Goal: Task Accomplishment & Management: Complete application form

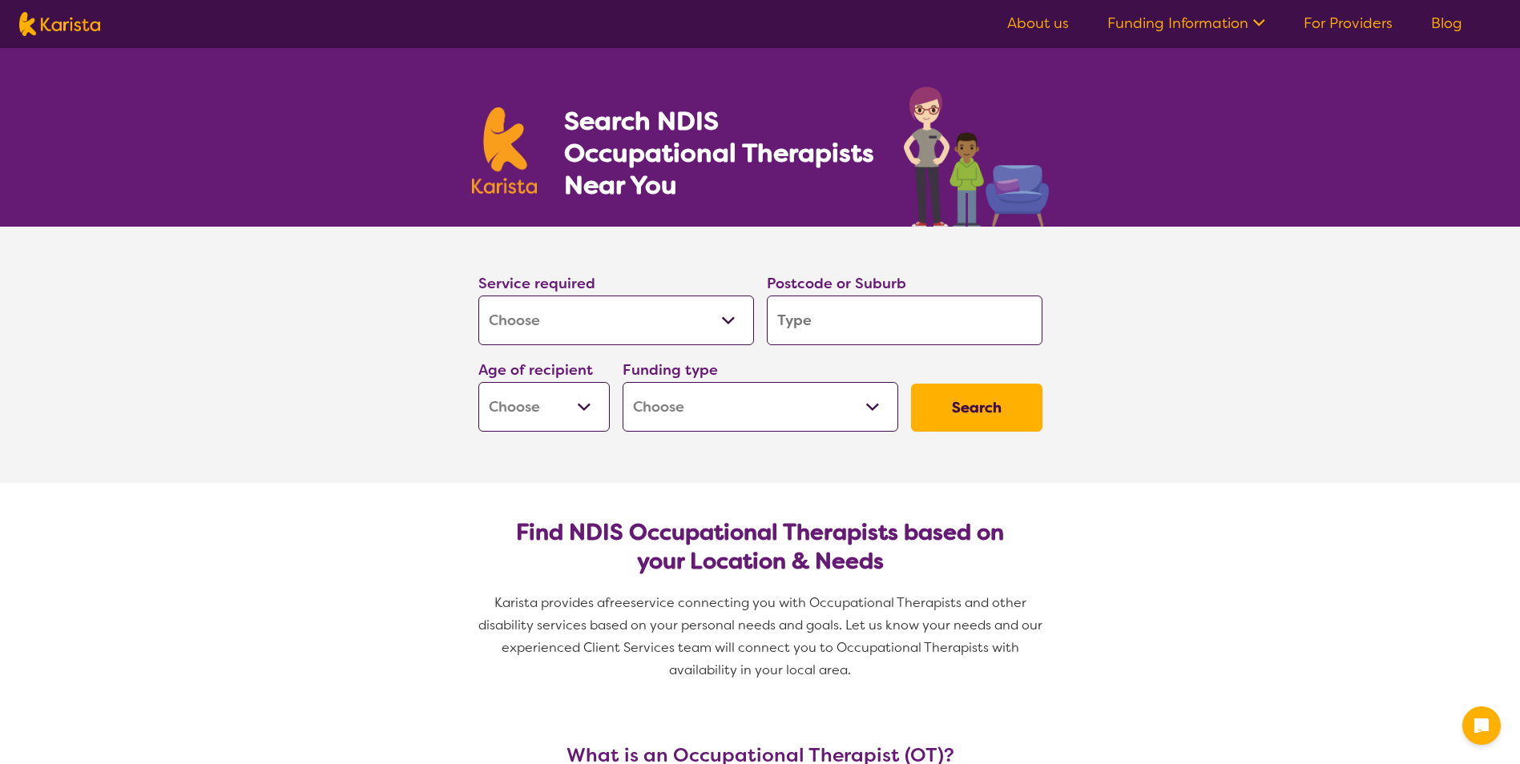
select select "[MEDICAL_DATA]"
click at [883, 324] on input "search" at bounding box center [905, 321] width 276 height 50
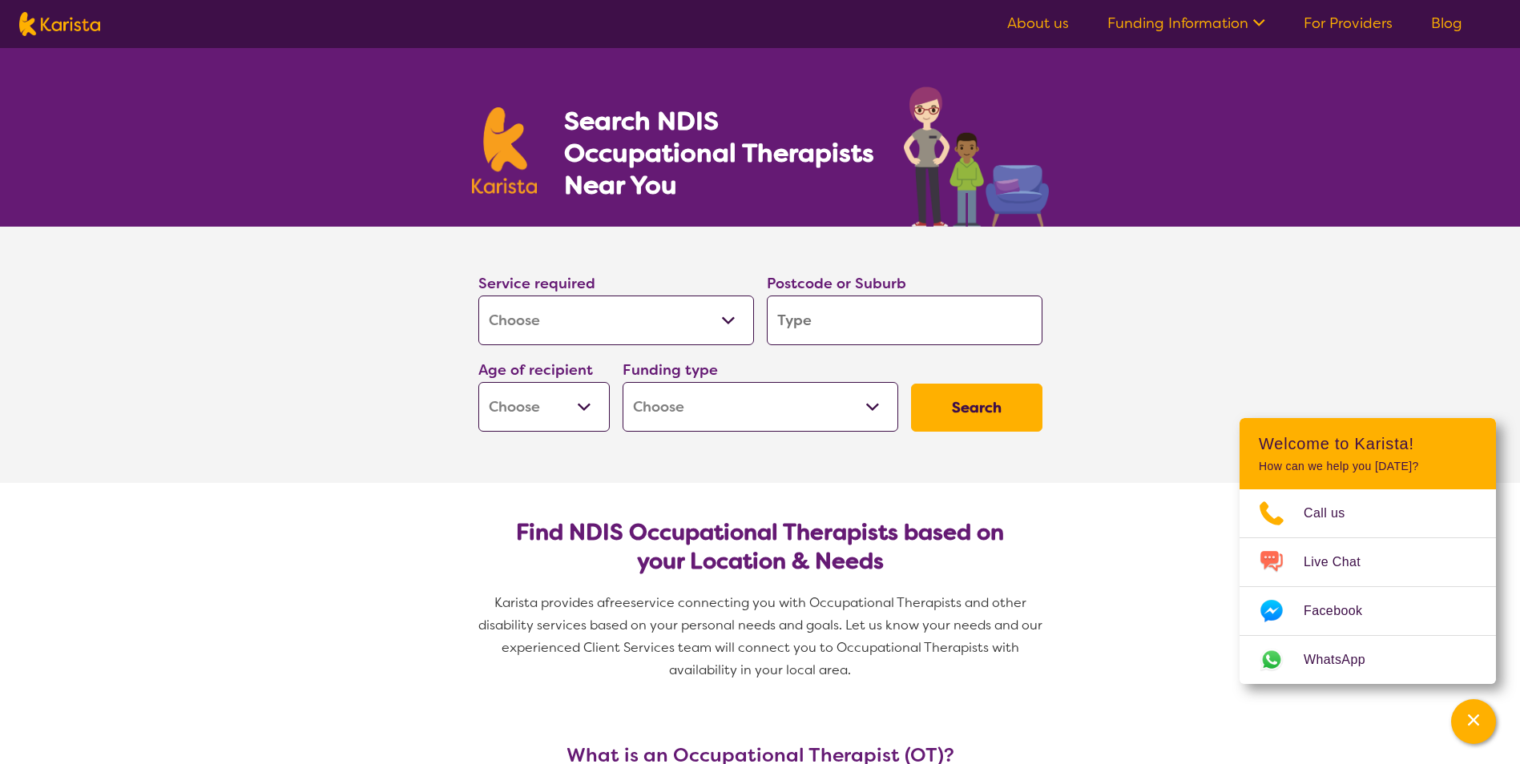
type input "o"
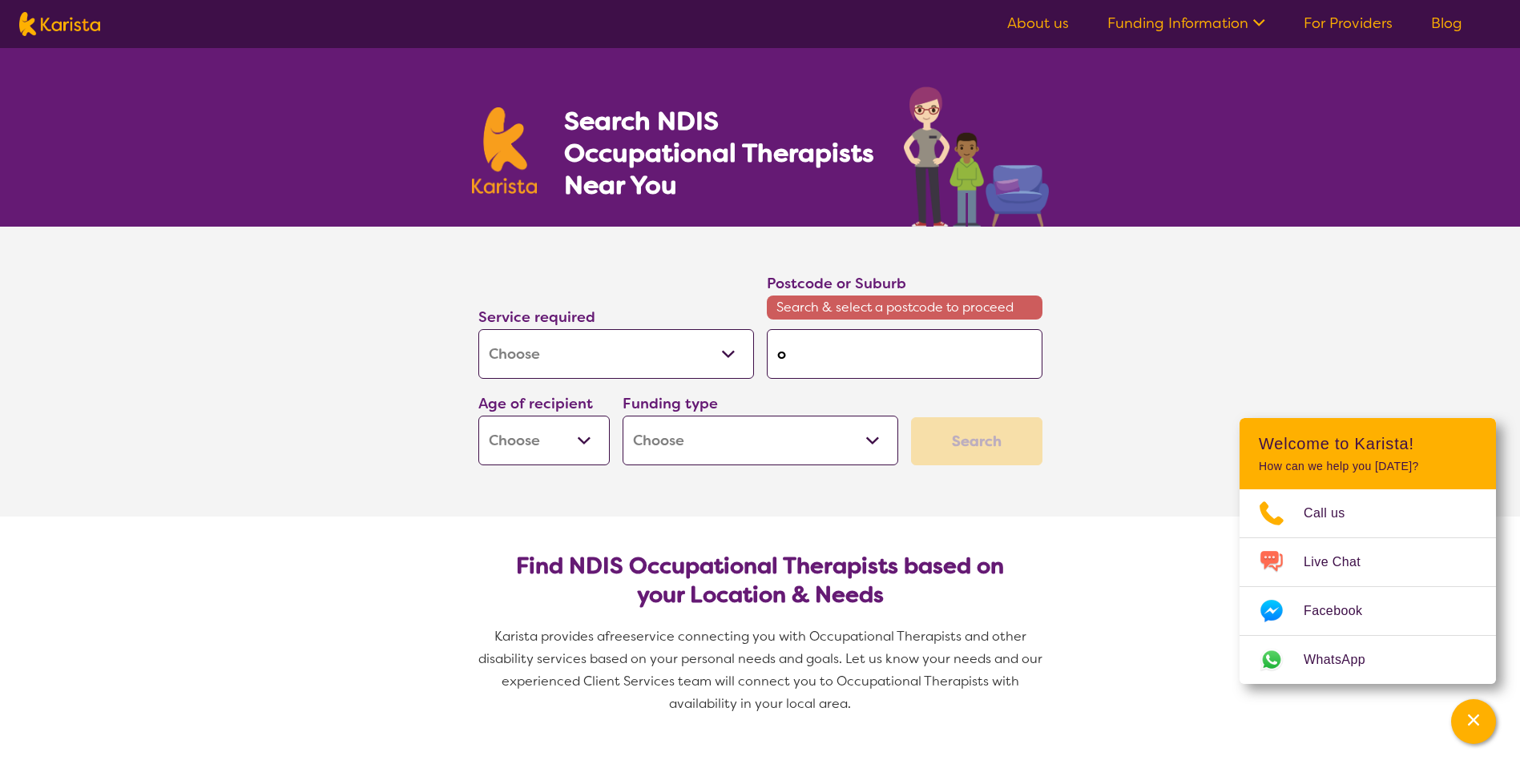
type input "os"
type input "osb"
type input "osbo"
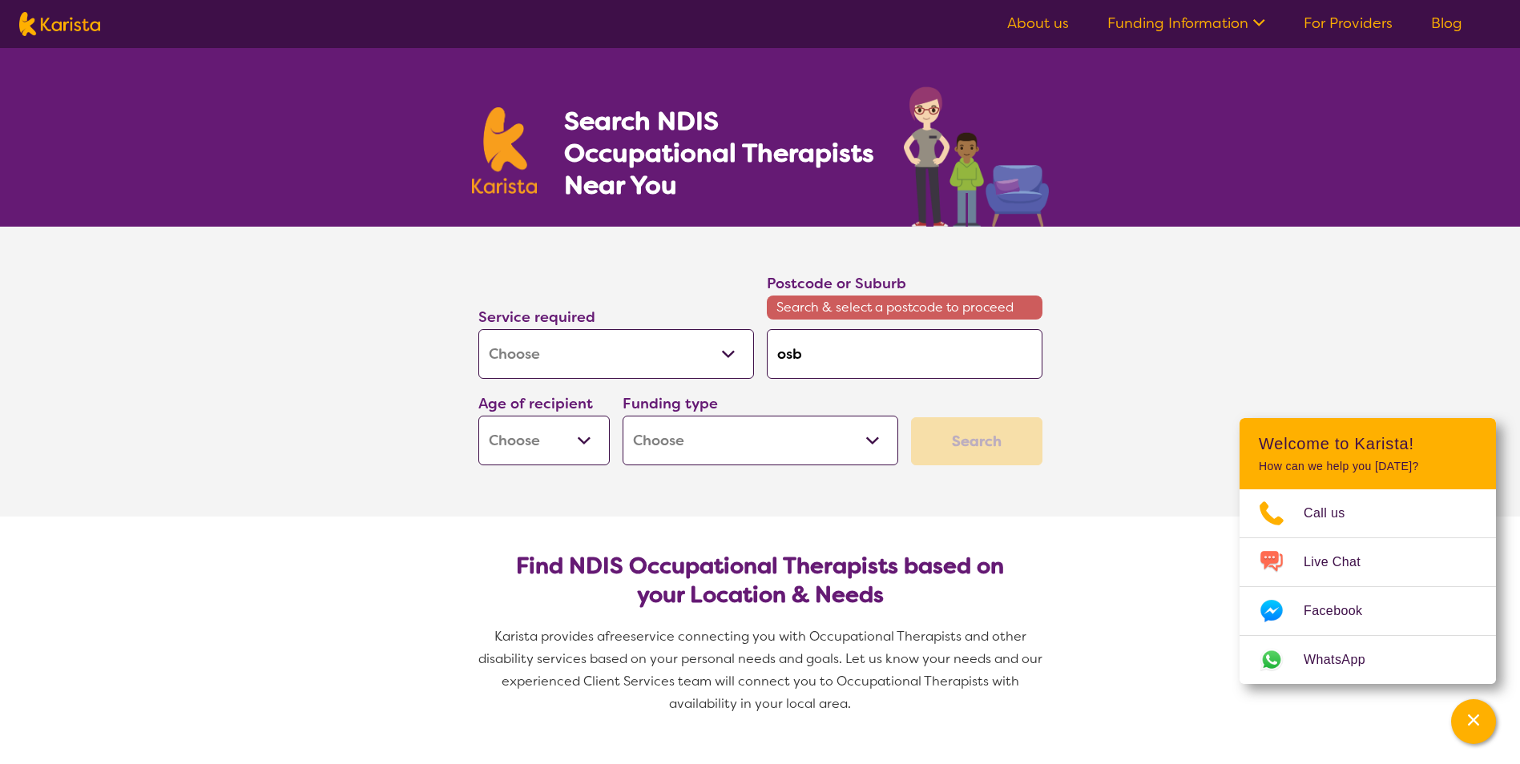
type input "osbo"
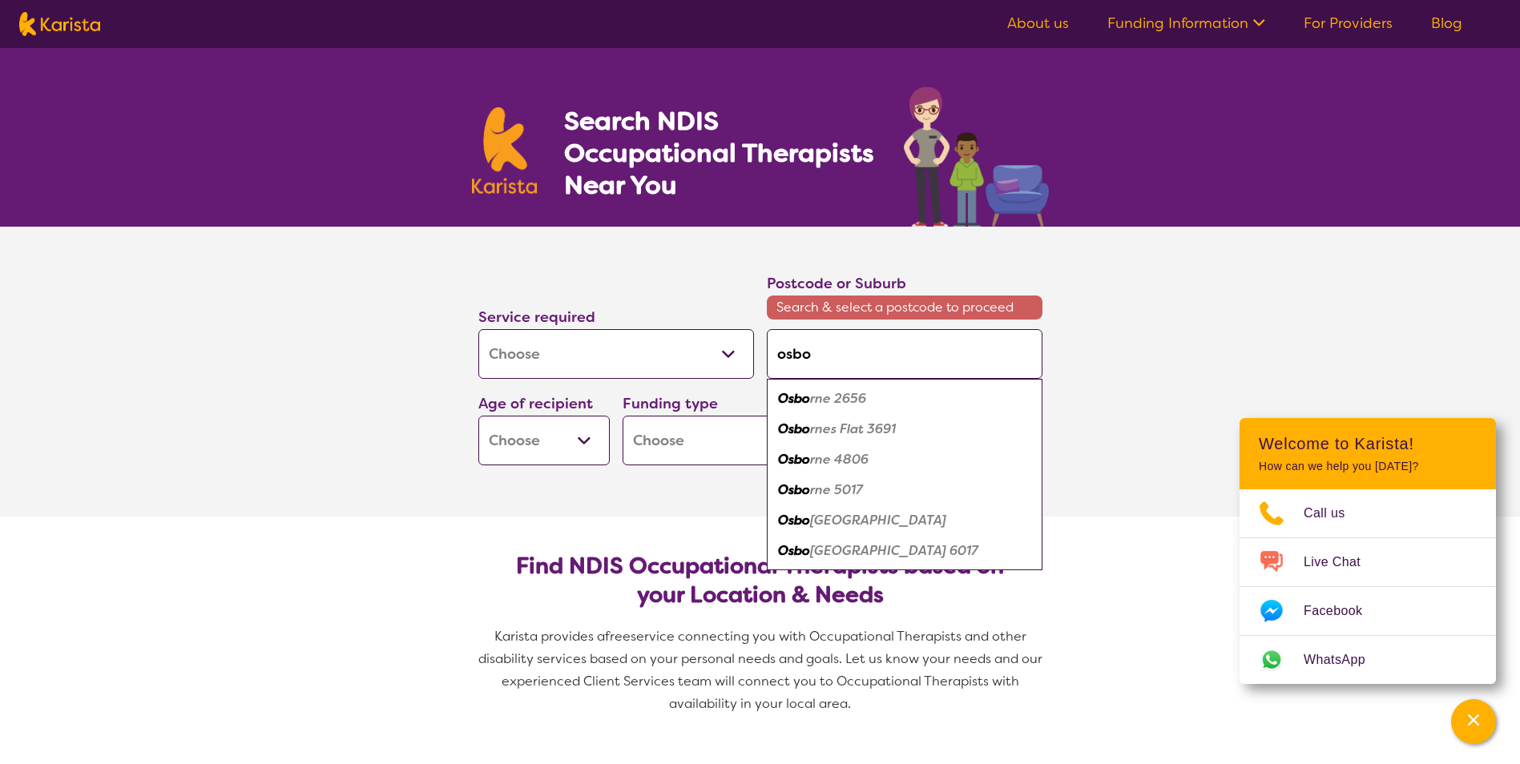
type input "osbor"
type input "[PERSON_NAME]"
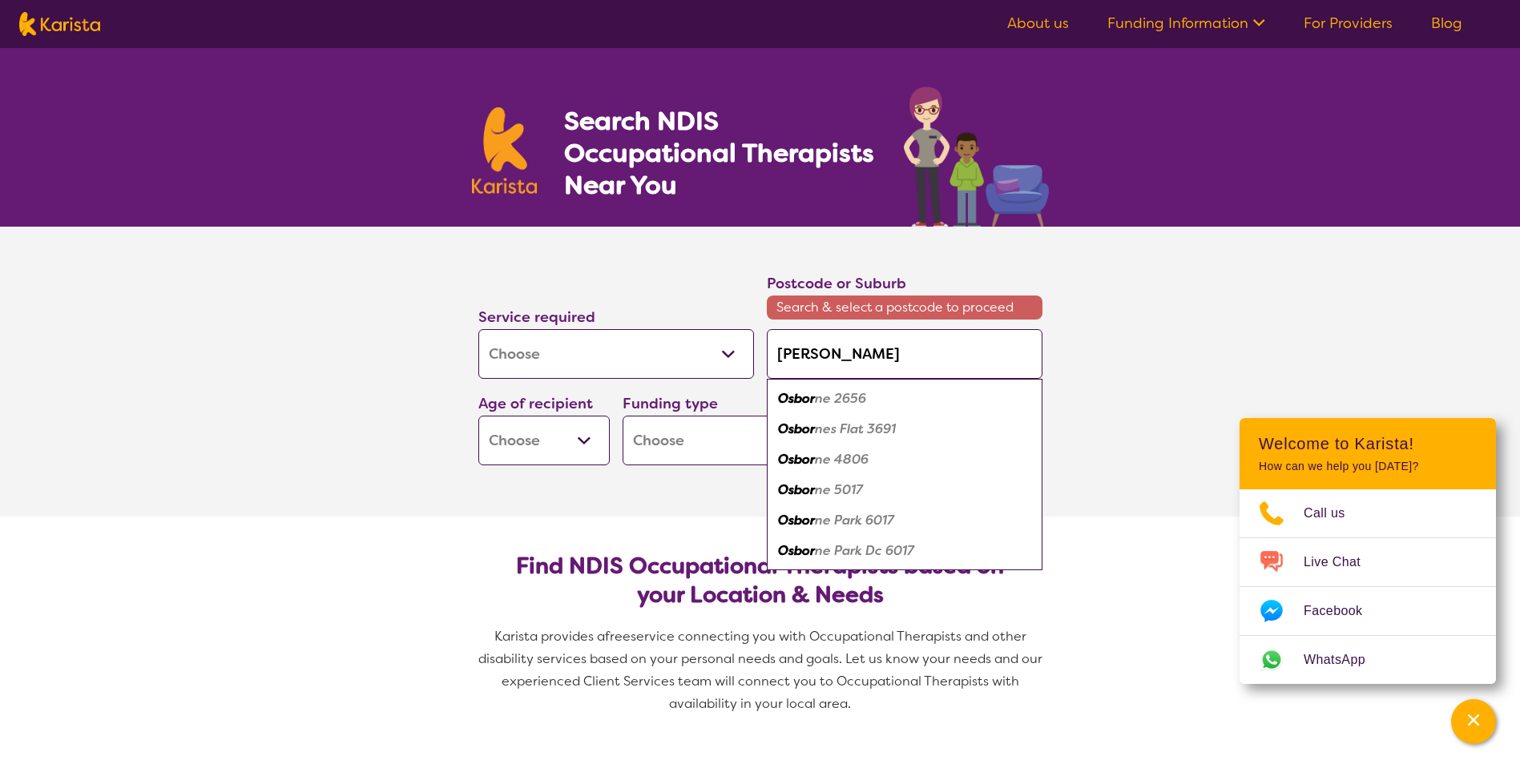
type input "[PERSON_NAME]"
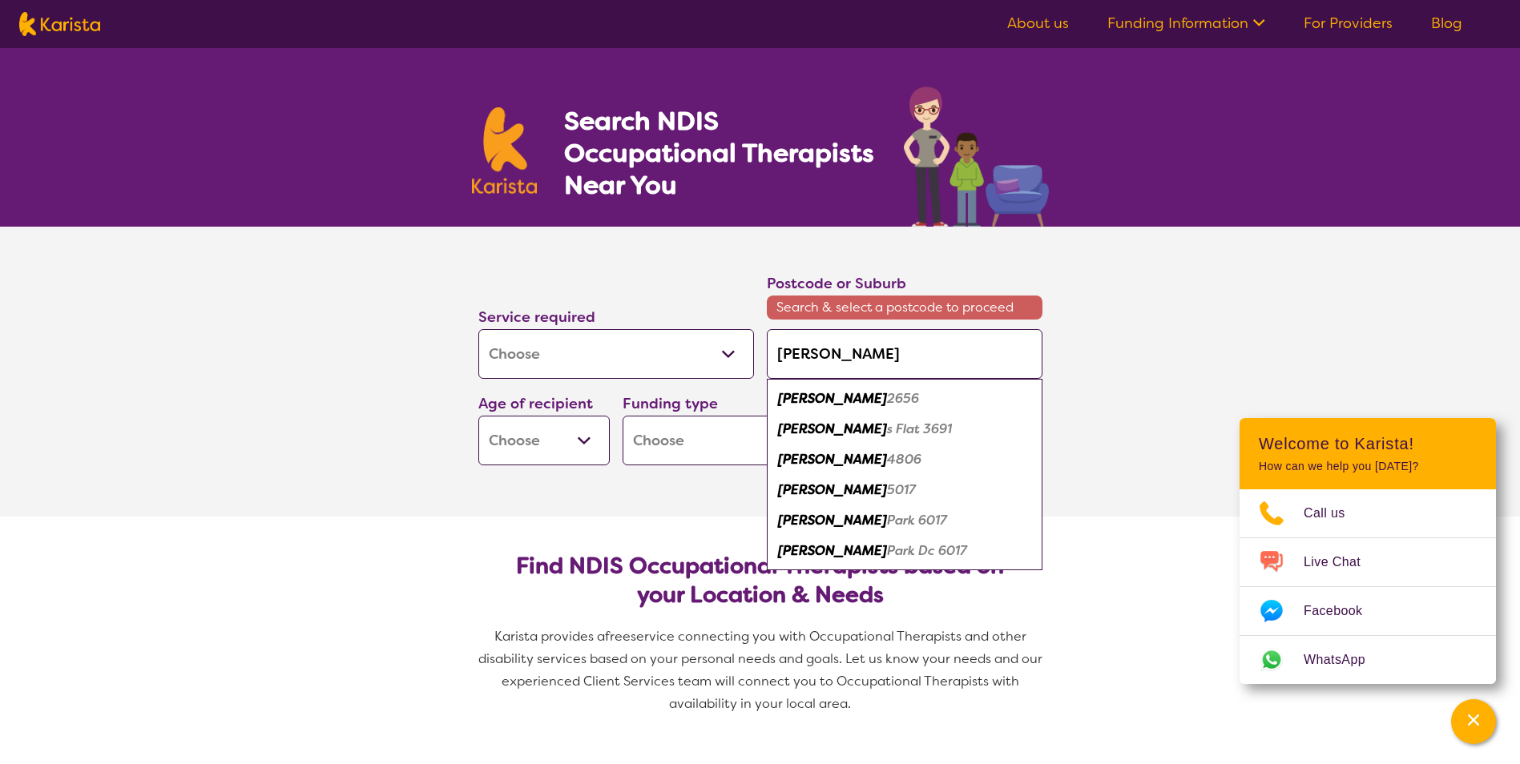
type input "[PERSON_NAME]"
type input "[PERSON_NAME] p"
type input "[PERSON_NAME] pa"
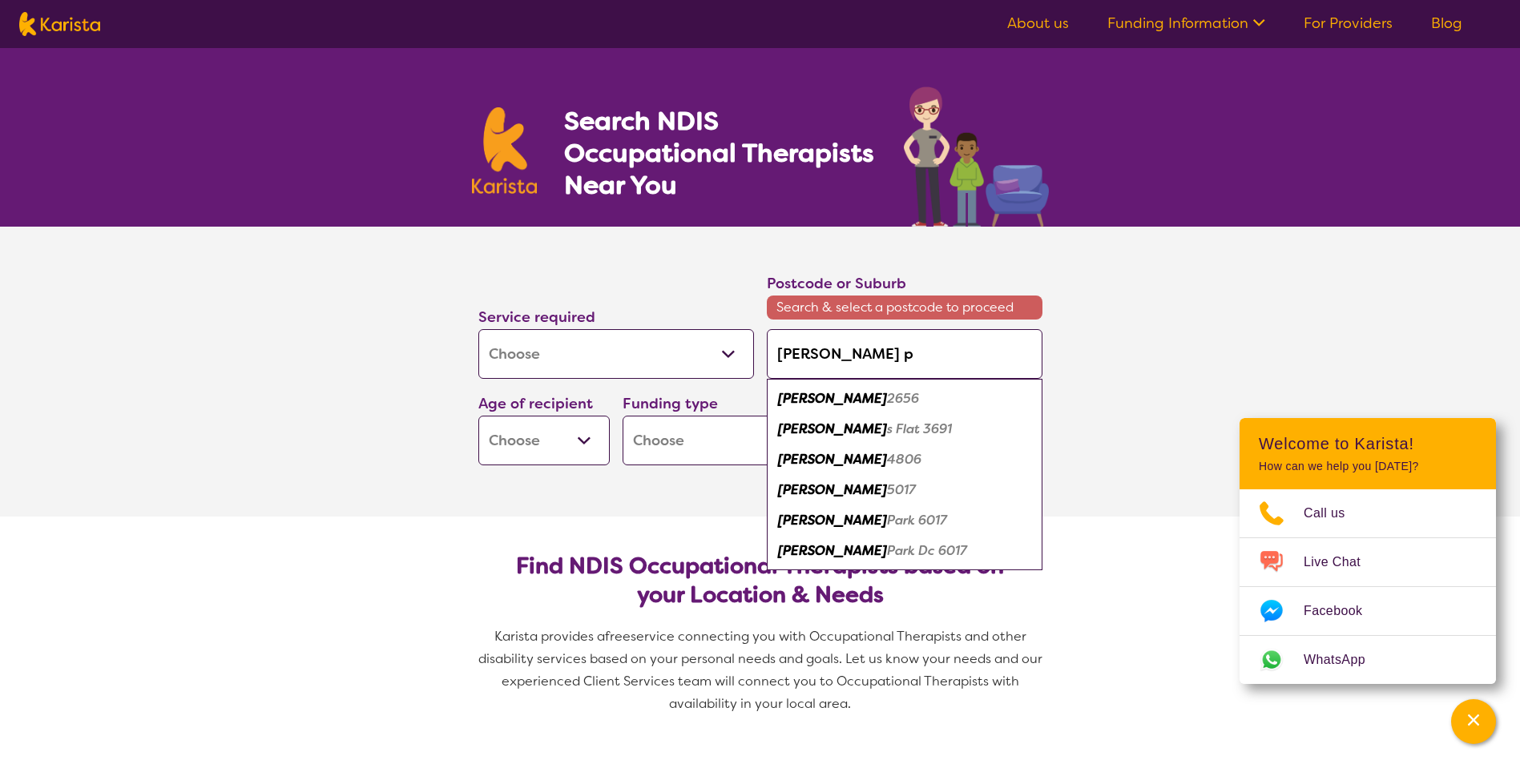
type input "[PERSON_NAME] pa"
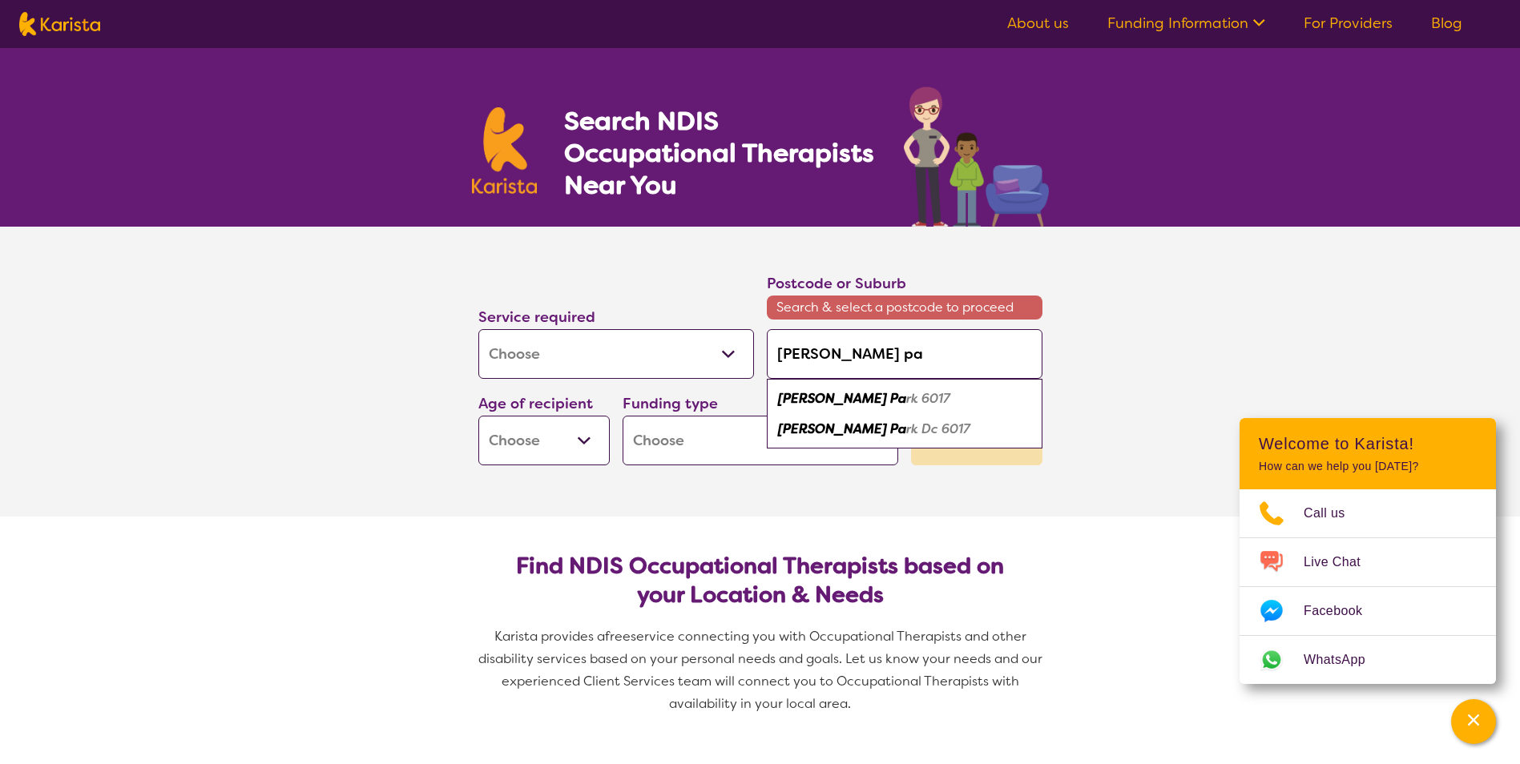
type input "[PERSON_NAME] par"
type input "[PERSON_NAME][GEOGRAPHIC_DATA]"
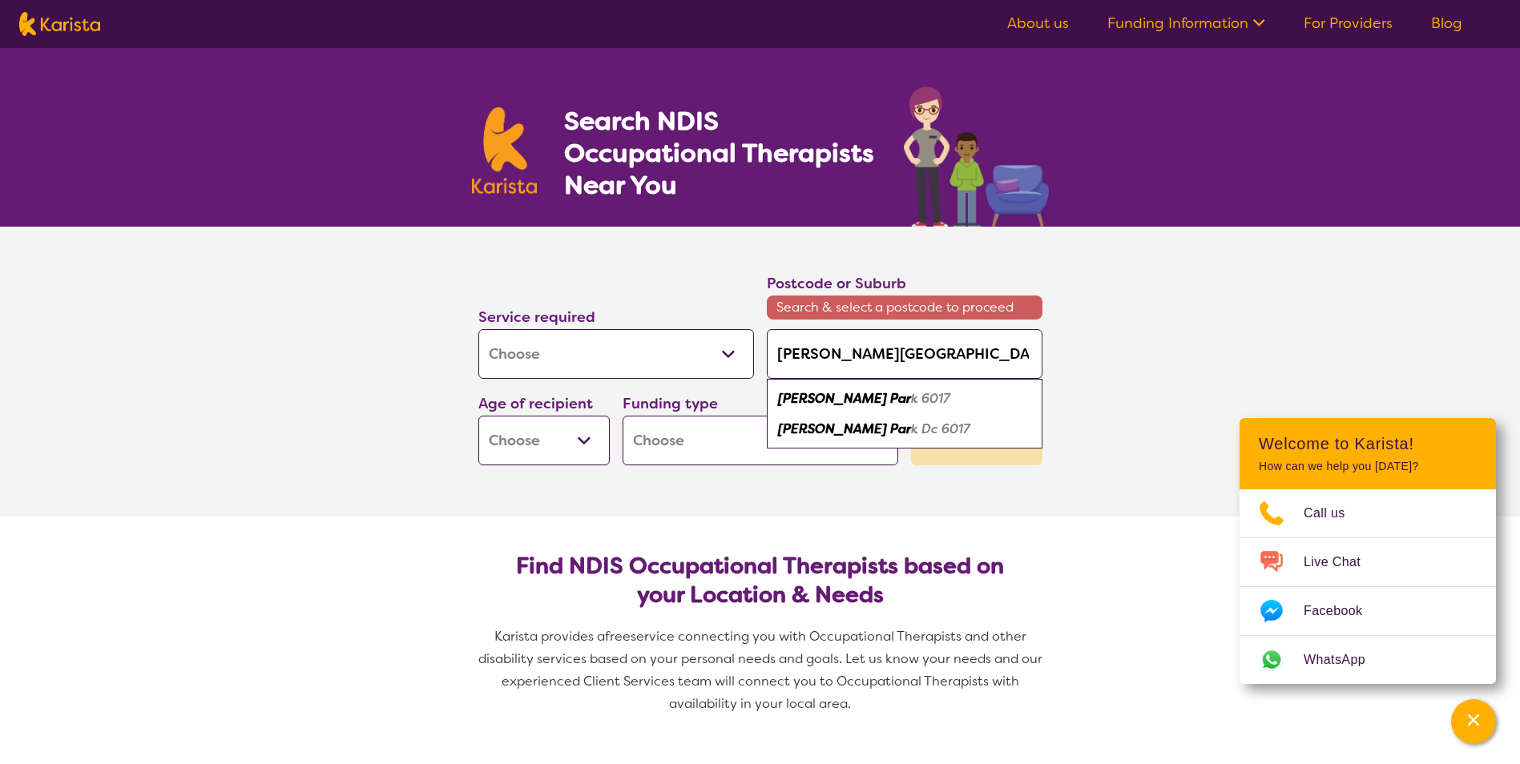
type input "[PERSON_NAME][GEOGRAPHIC_DATA]"
type input "[PERSON_NAME][GEOGRAPHIC_DATA] W"
type input "[PERSON_NAME][GEOGRAPHIC_DATA]"
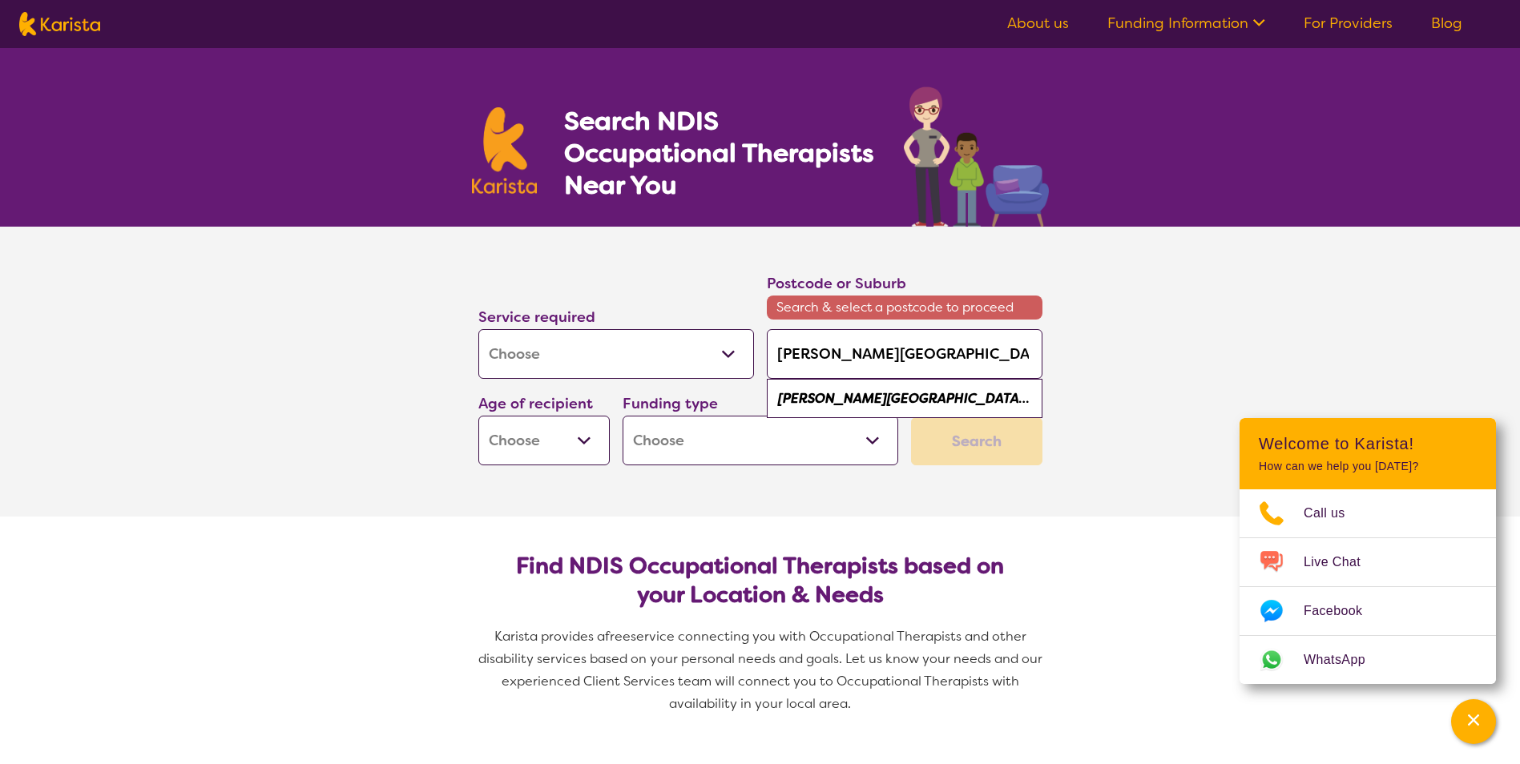
type input "[PERSON_NAME][GEOGRAPHIC_DATA]"
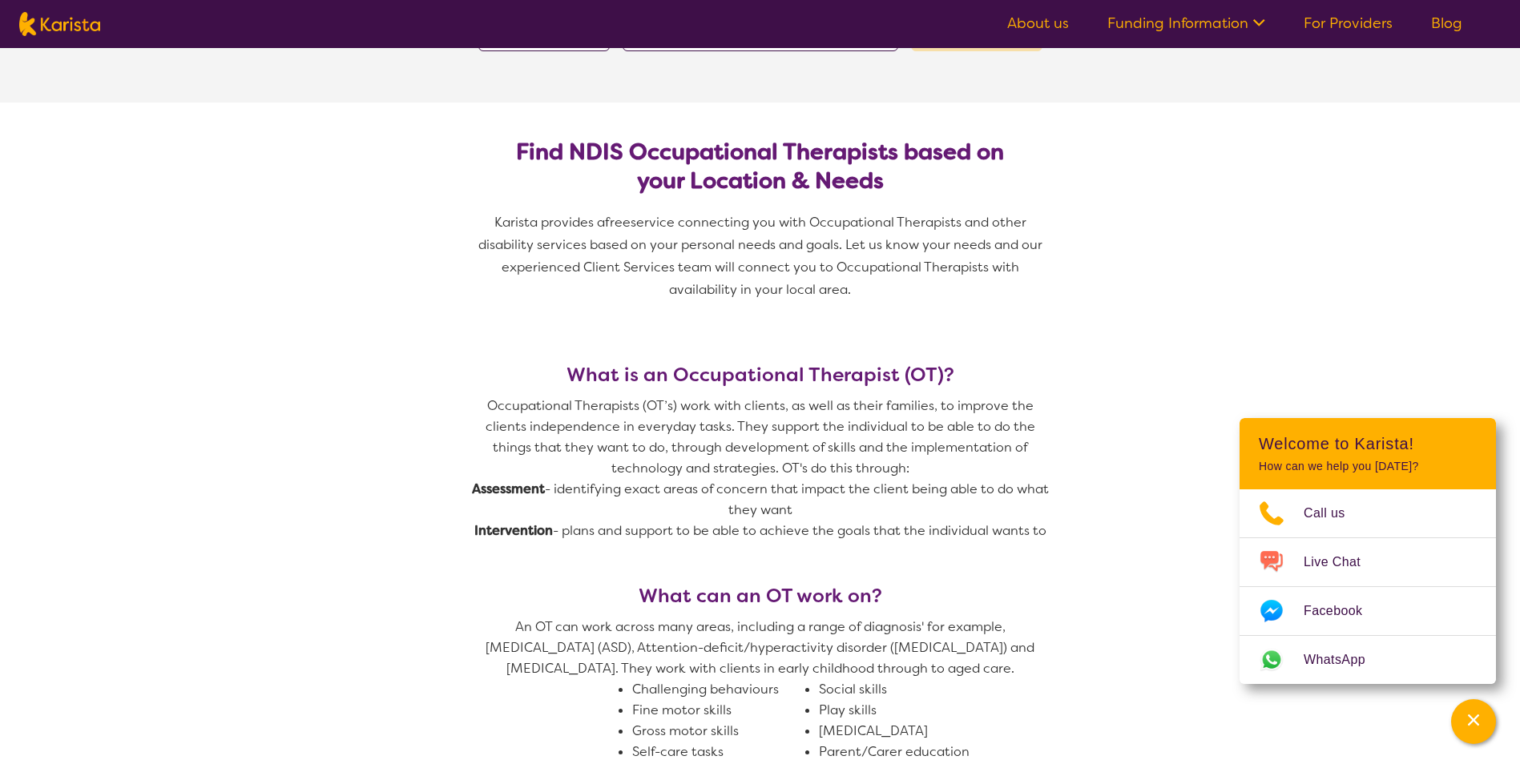
scroll to position [160, 0]
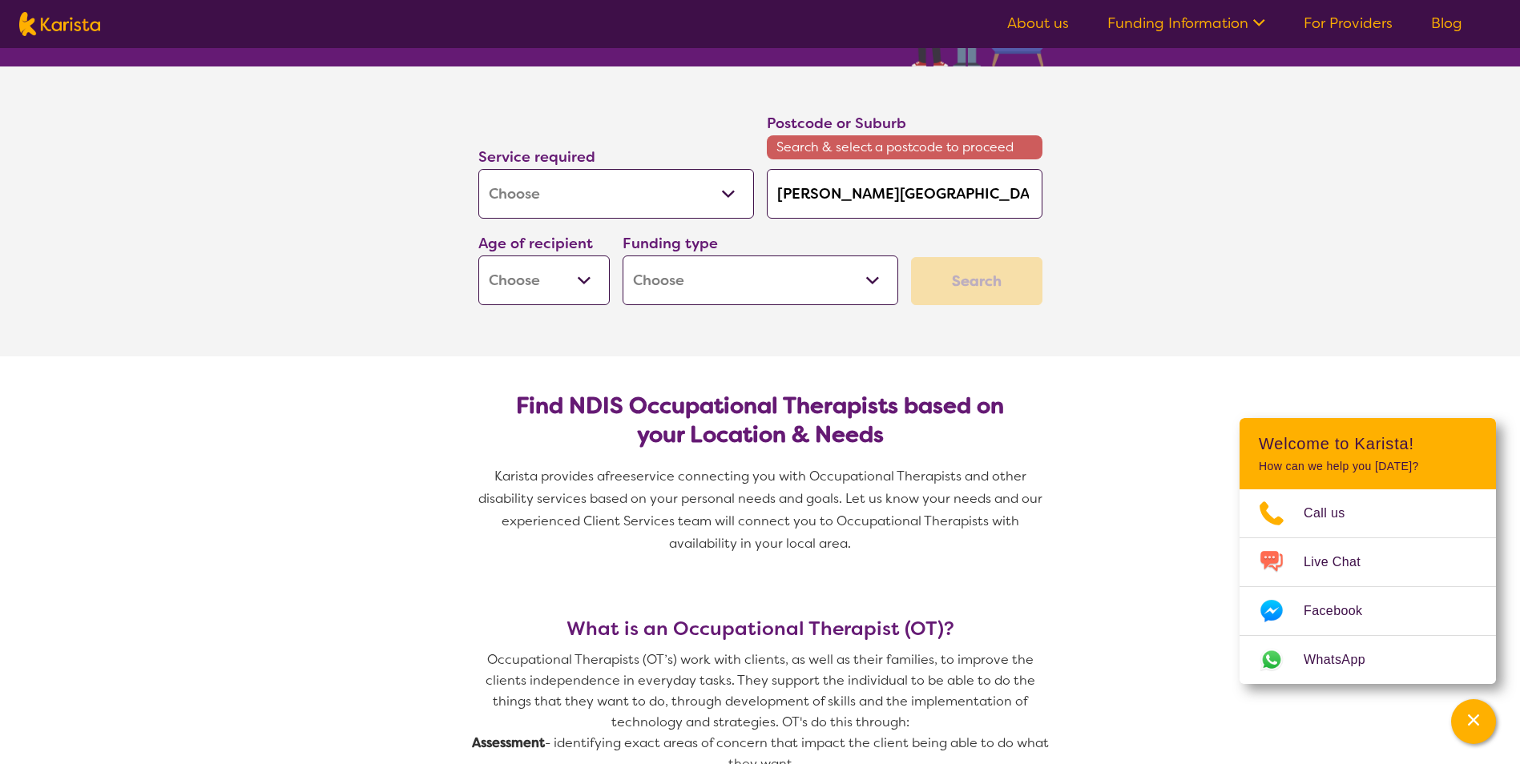
click at [593, 276] on select "Early Childhood - 0 to 9 Child - 10 to 11 Adolescent - 12 to 17 Adult - 18 to 6…" at bounding box center [543, 281] width 131 height 50
select select "AD"
click at [478, 256] on select "Early Childhood - 0 to 9 Child - 10 to 11 Adolescent - 12 to 17 Adult - 18 to 6…" at bounding box center [543, 281] width 131 height 50
select select "AD"
click at [887, 273] on select "Home Care Package (HCP) National Disability Insurance Scheme (NDIS) I don't know" at bounding box center [761, 281] width 276 height 50
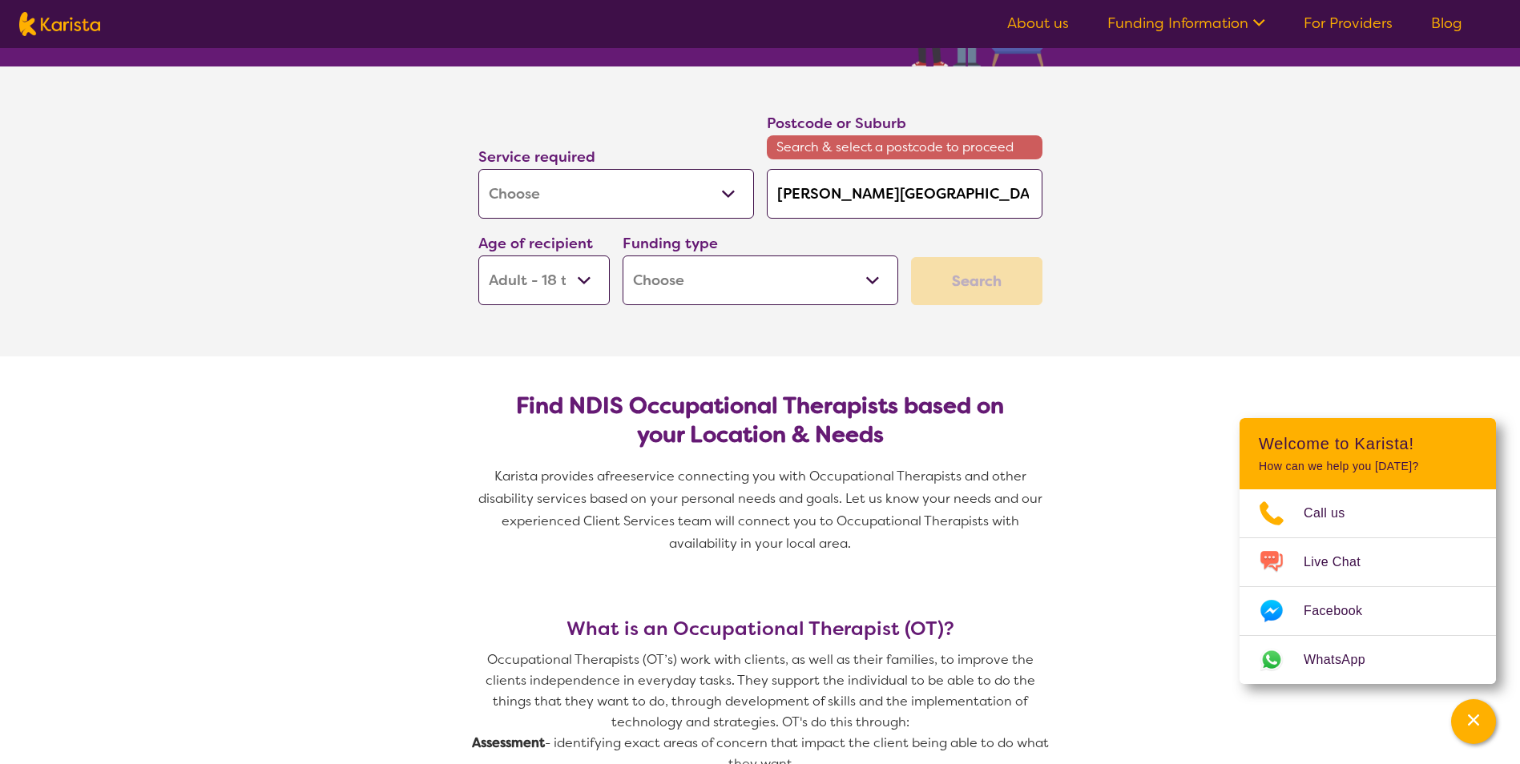
select select "NDIS"
click at [623, 256] on select "Home Care Package (HCP) National Disability Insurance Scheme (NDIS) I don't know" at bounding box center [761, 281] width 276 height 50
select select "NDIS"
click at [973, 289] on div "Search" at bounding box center [976, 281] width 131 height 48
click at [933, 177] on input "[PERSON_NAME][GEOGRAPHIC_DATA]" at bounding box center [905, 194] width 276 height 50
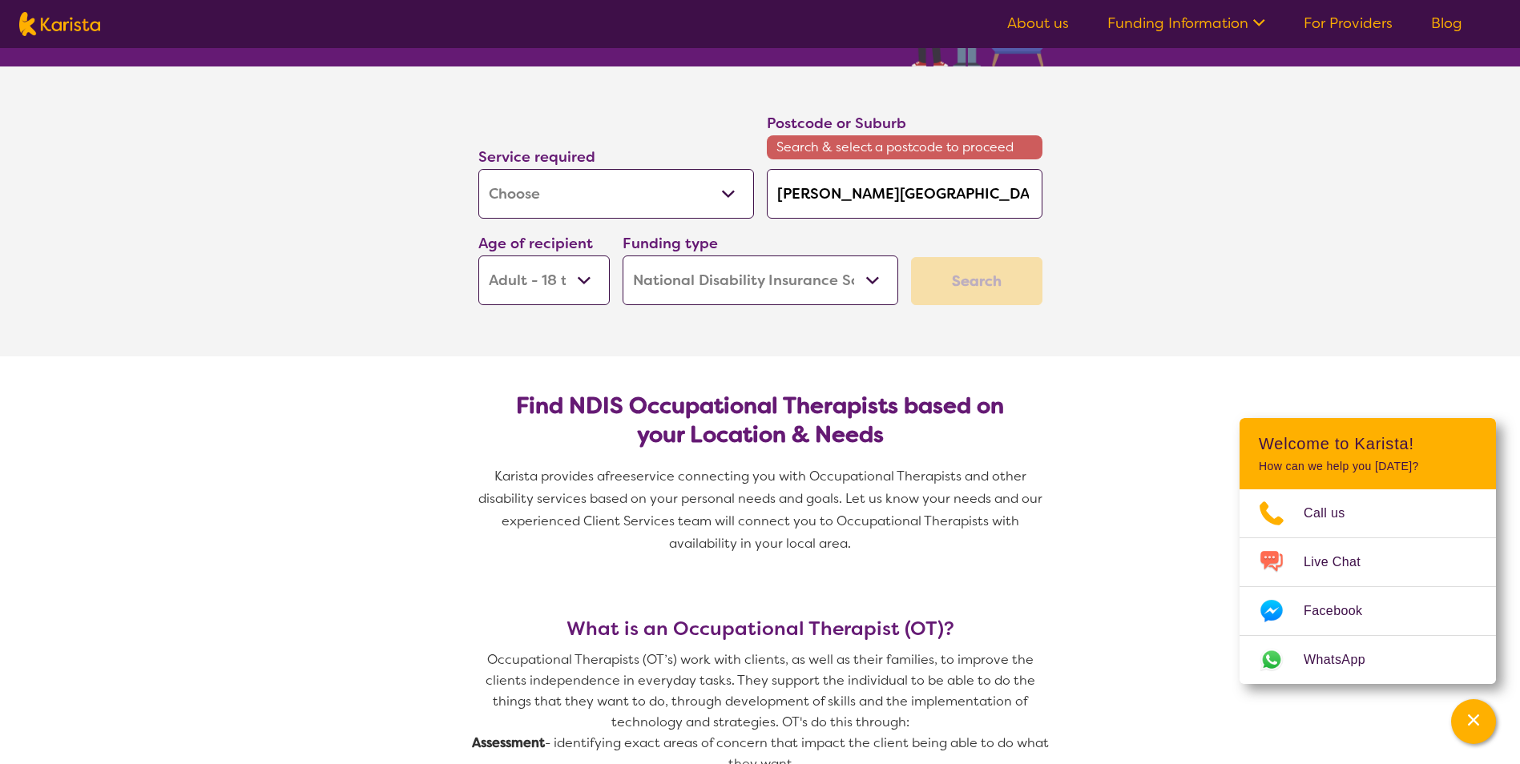
type input "[PERSON_NAME][GEOGRAPHIC_DATA] W"
type input "[PERSON_NAME][GEOGRAPHIC_DATA]"
click at [922, 236] on div "[PERSON_NAME][GEOGRAPHIC_DATA] 6017" at bounding box center [905, 239] width 260 height 30
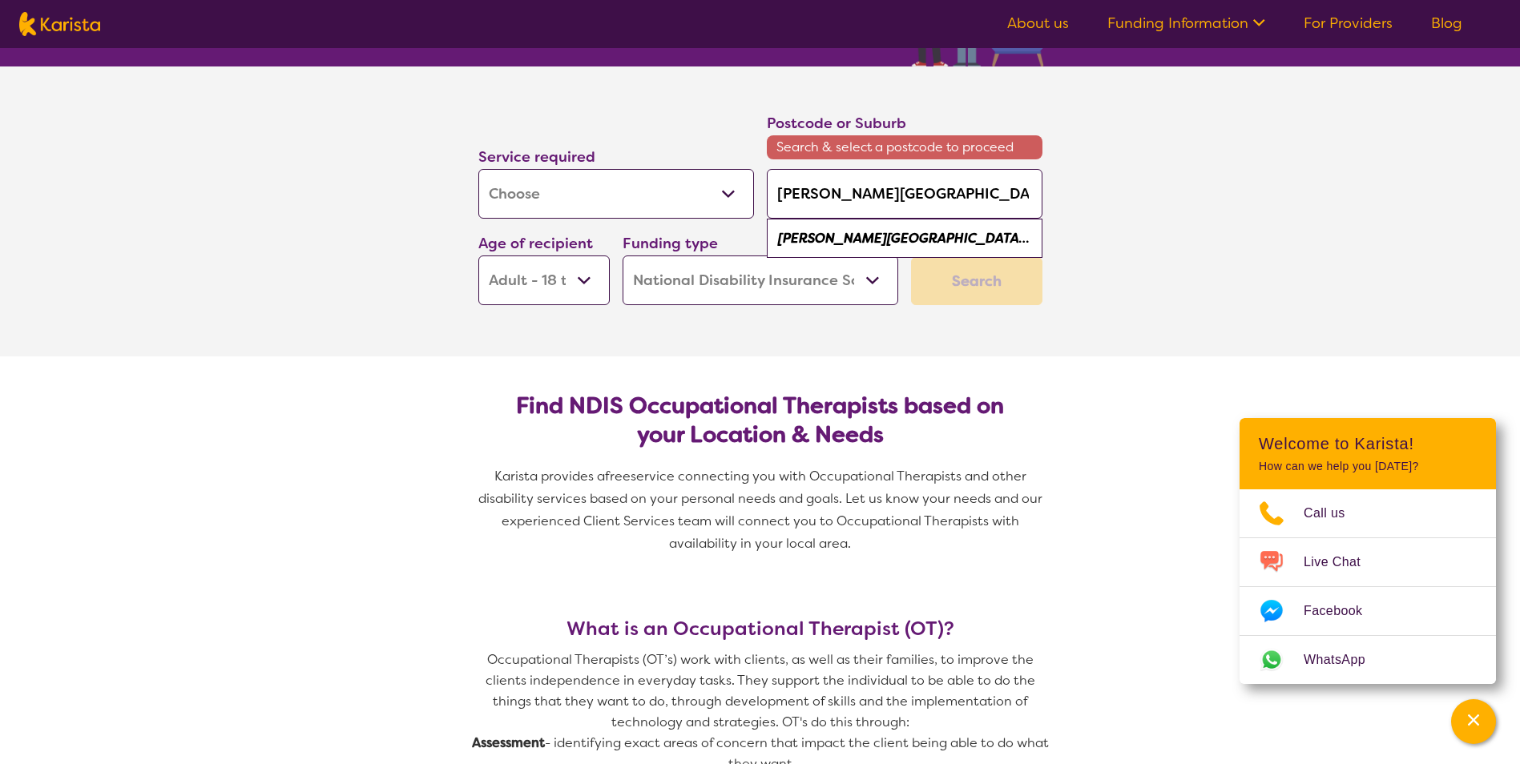
type input "6017"
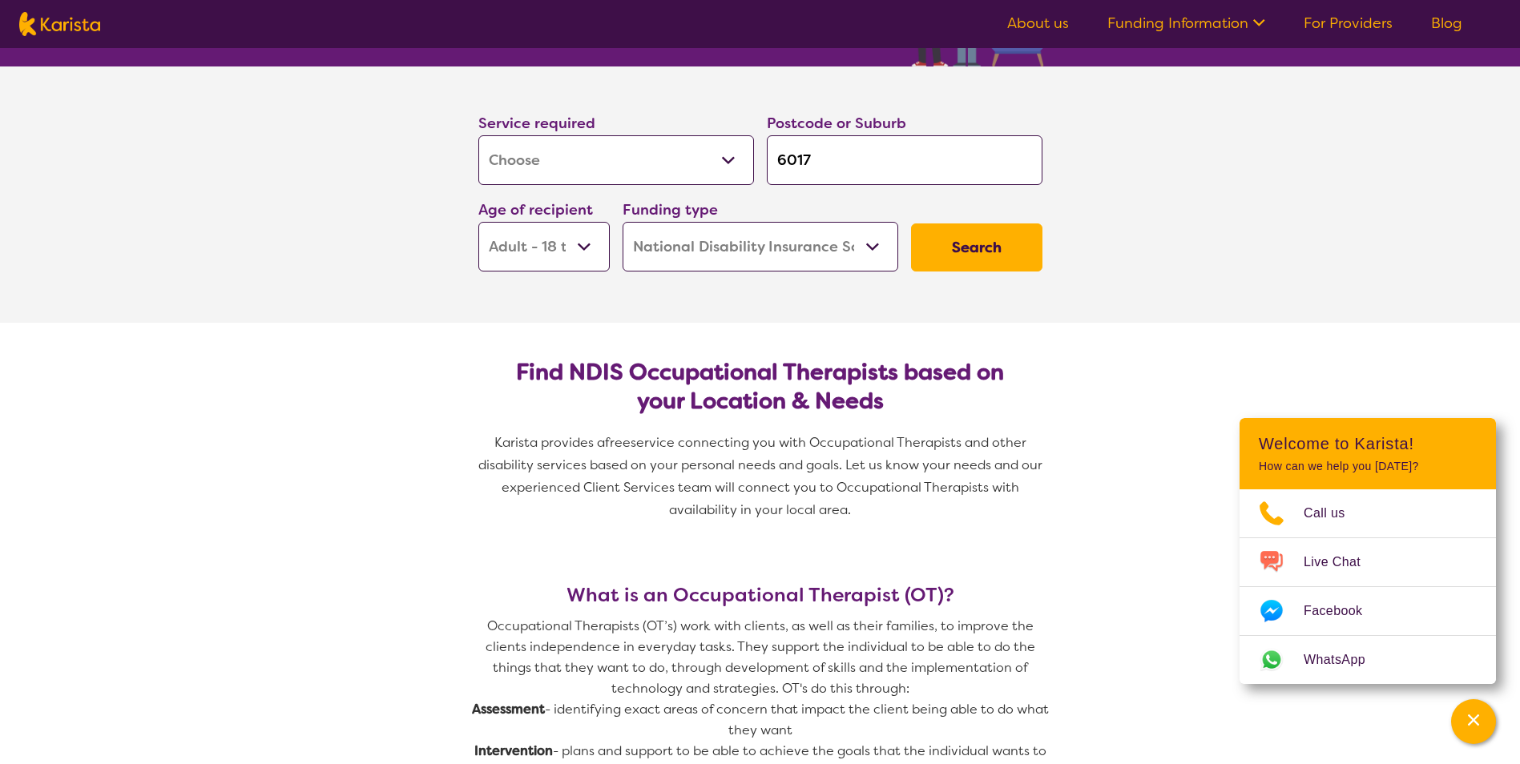
click at [958, 247] on button "Search" at bounding box center [976, 248] width 131 height 48
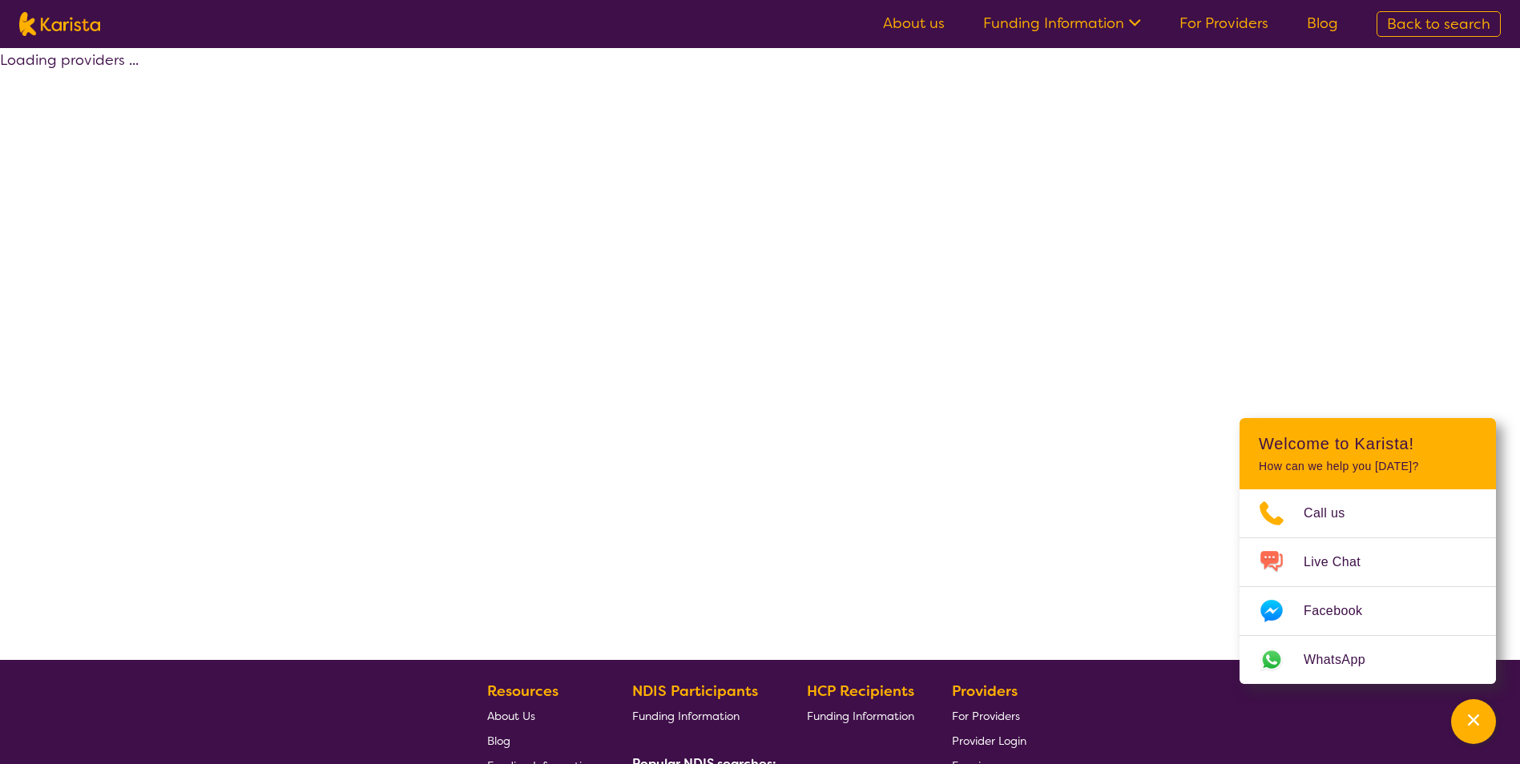
select select "by_score"
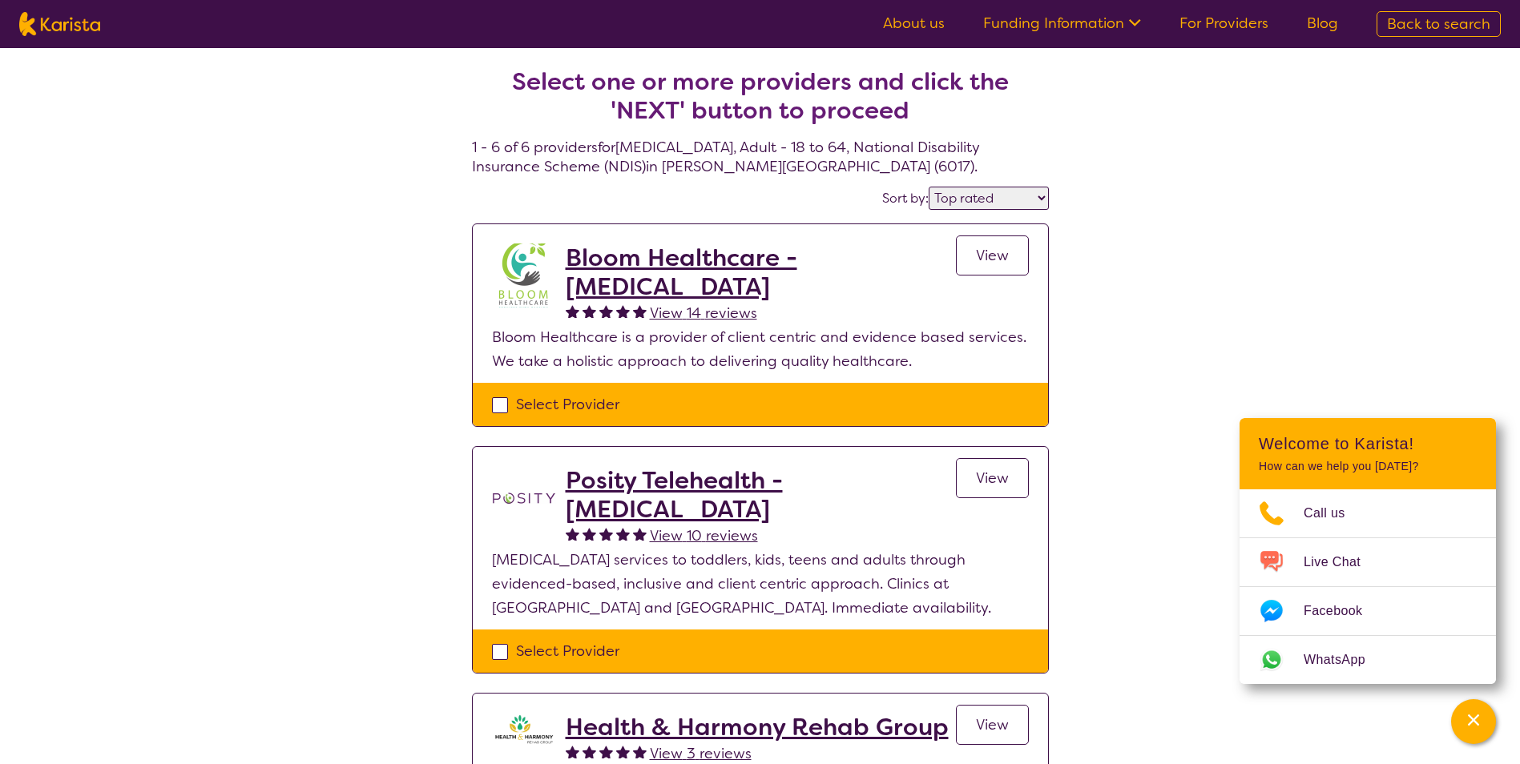
click at [683, 271] on h2 "Bloom Healthcare - [MEDICAL_DATA]" at bounding box center [761, 273] width 390 height 58
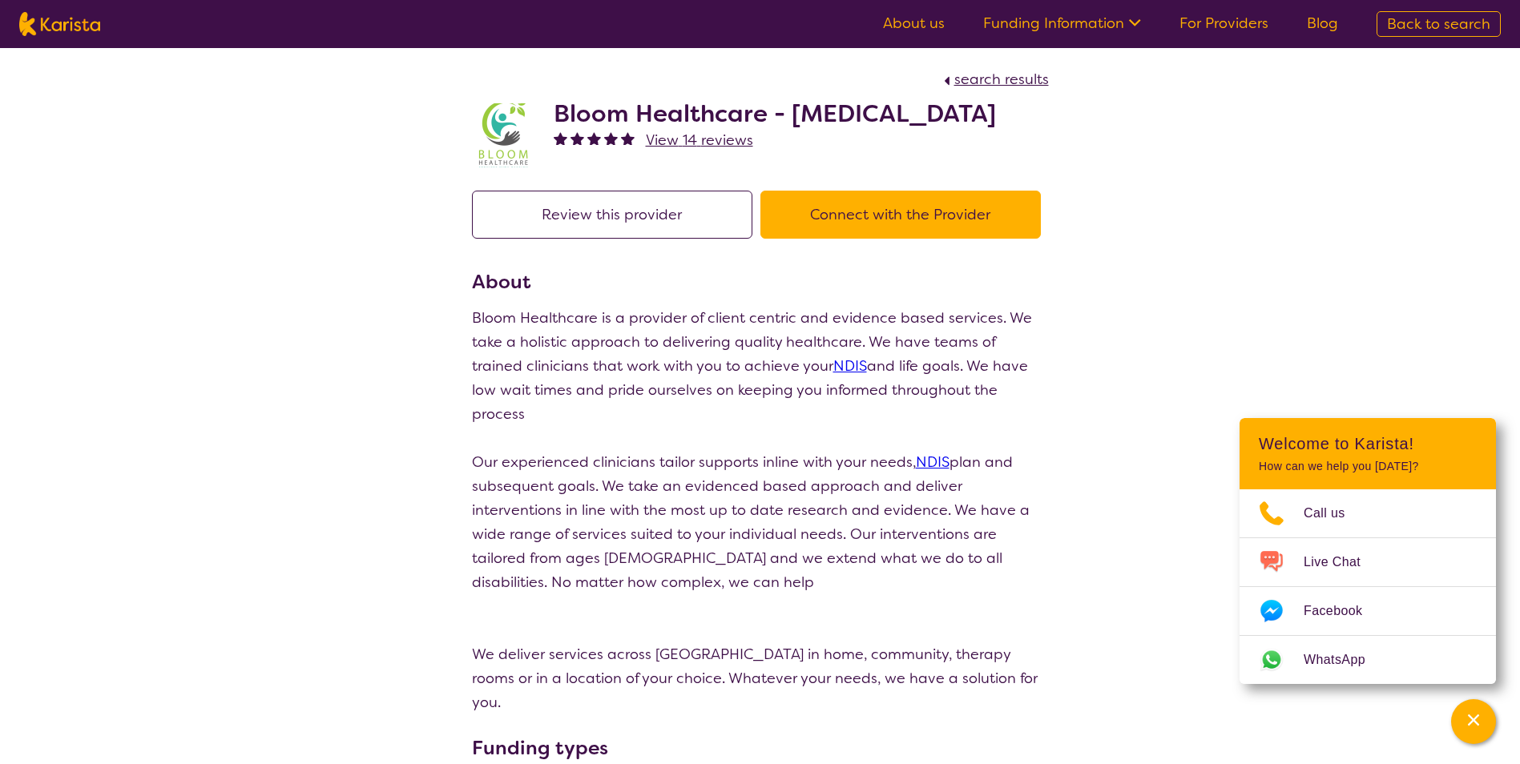
click at [865, 239] on button "Connect with the Provider" at bounding box center [900, 215] width 280 height 48
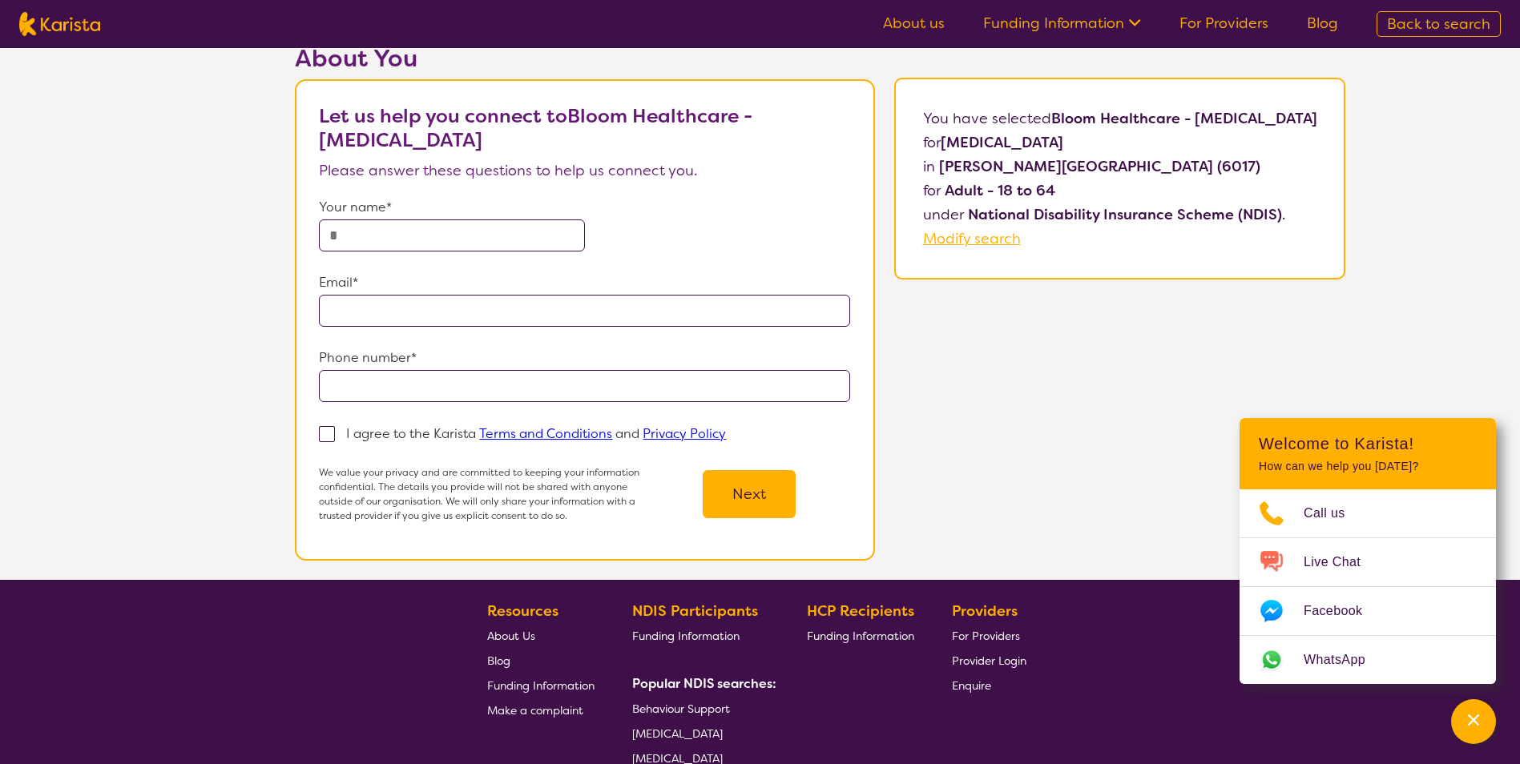
scroll to position [80, 0]
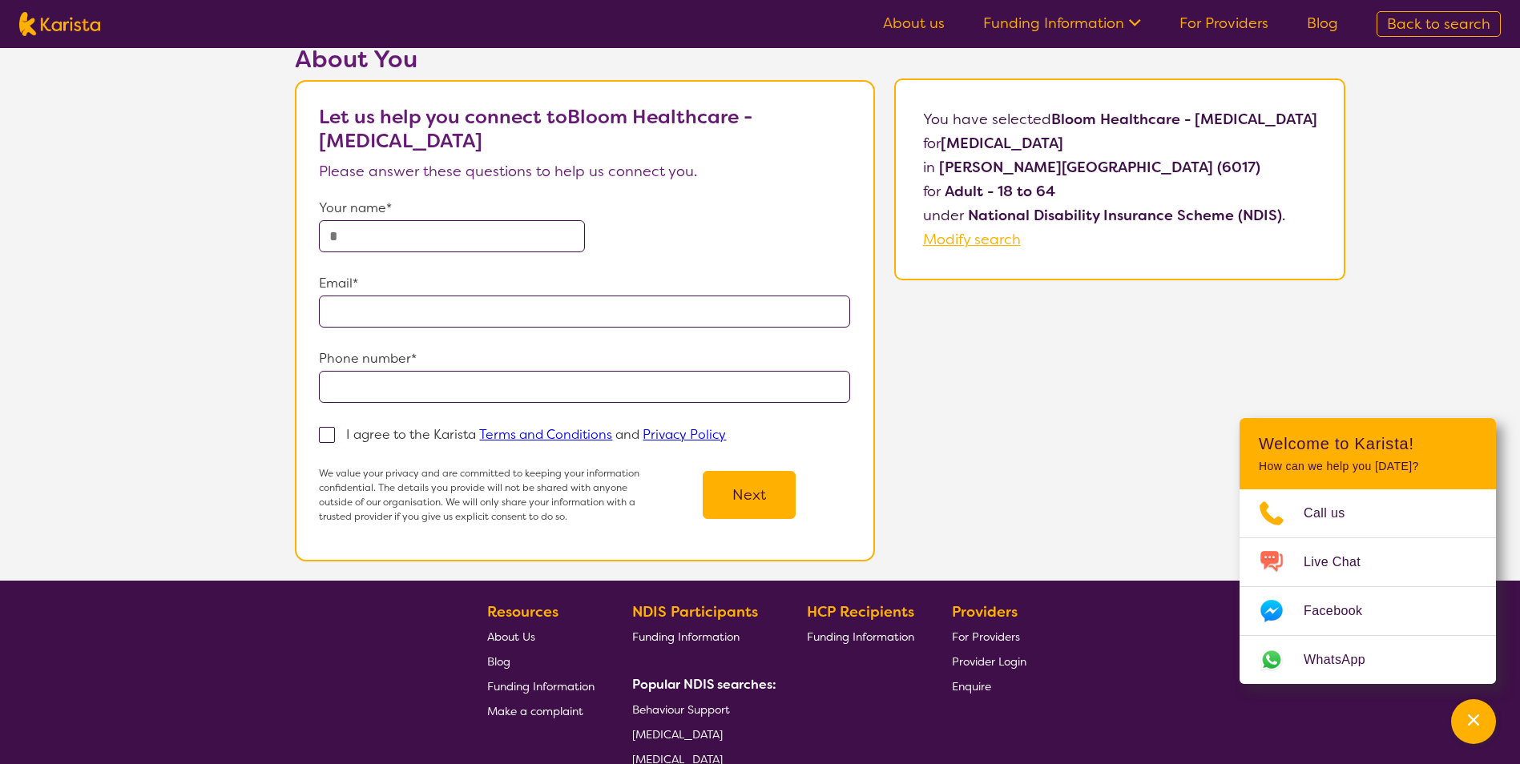
click at [393, 237] on input "text" at bounding box center [451, 236] width 265 height 32
type input "**********"
click at [319, 439] on span at bounding box center [327, 435] width 16 height 16
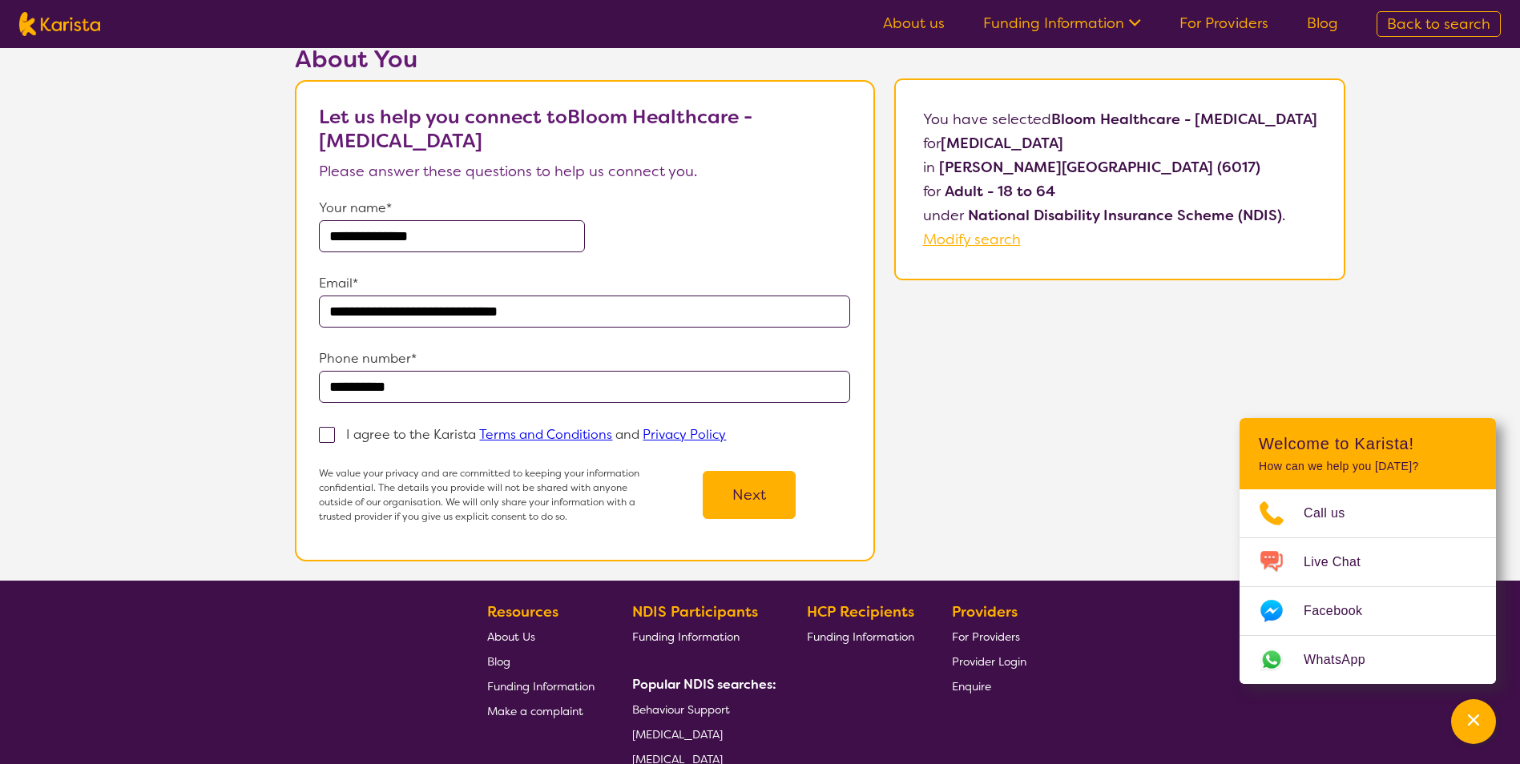
click at [726, 439] on input "I agree to the Karista Terms and Conditions and Privacy Policy" at bounding box center [731, 434] width 10 height 10
checkbox input "true"
click at [745, 496] on button "Next" at bounding box center [749, 495] width 93 height 48
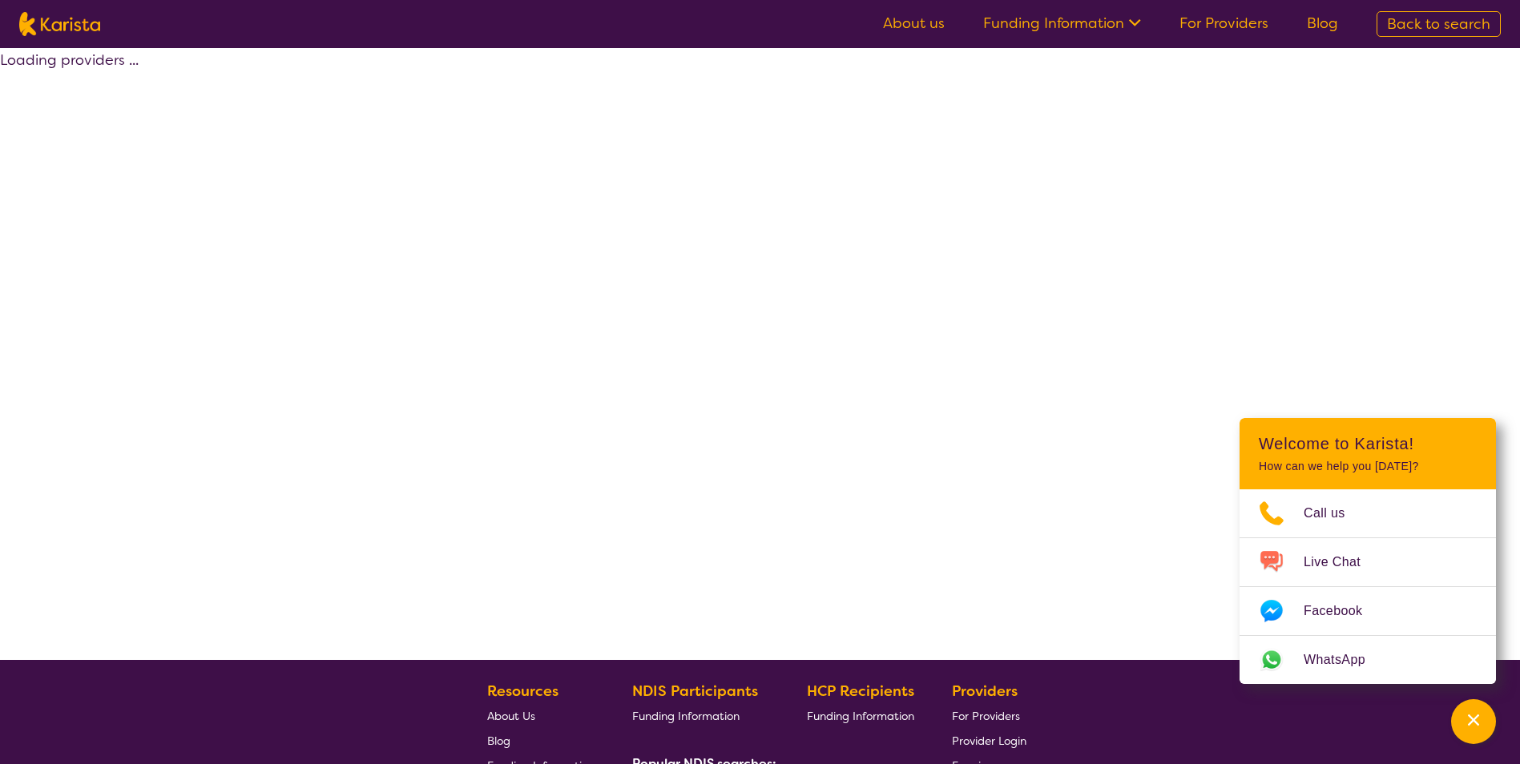
select select "by_score"
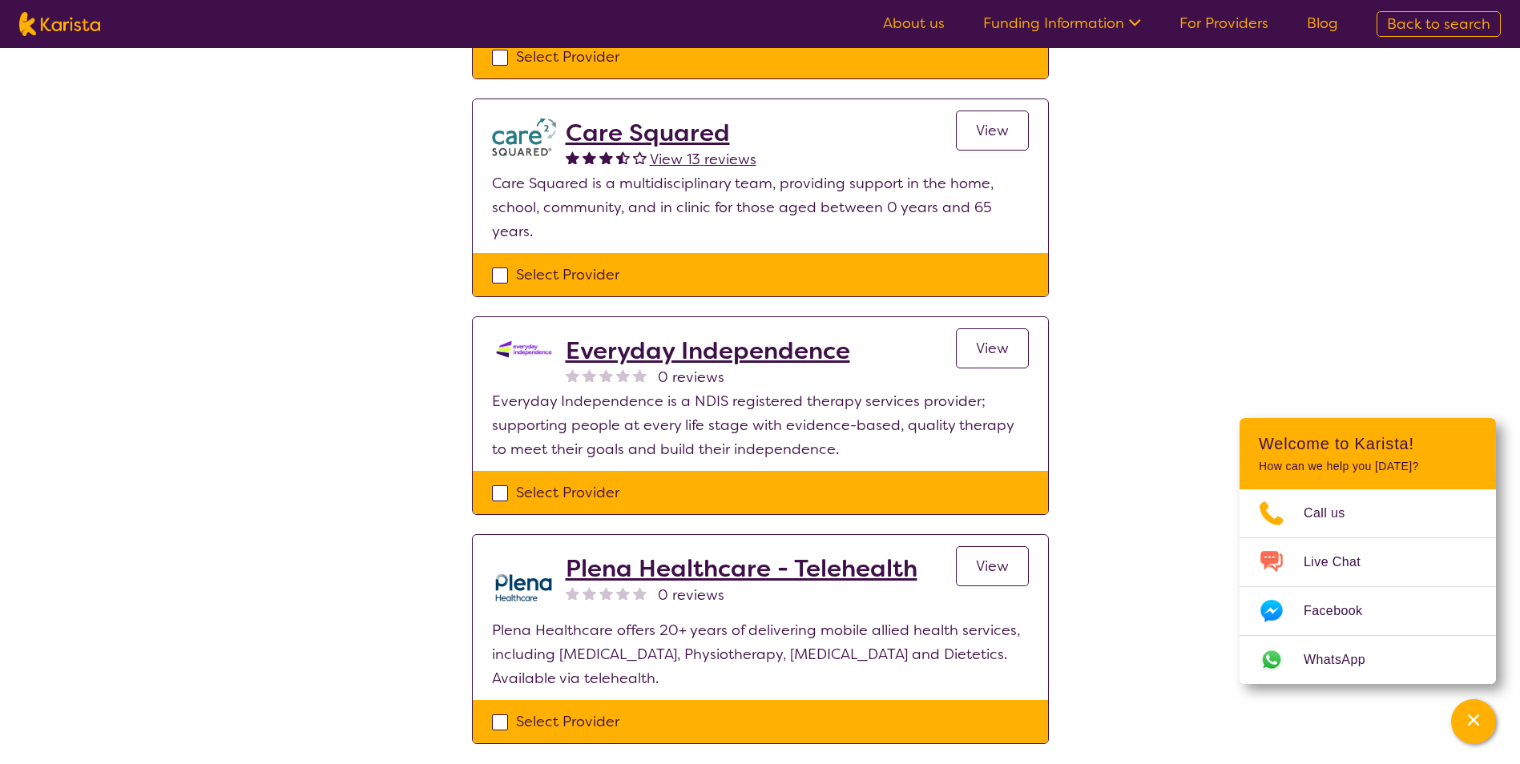
scroll to position [881, 0]
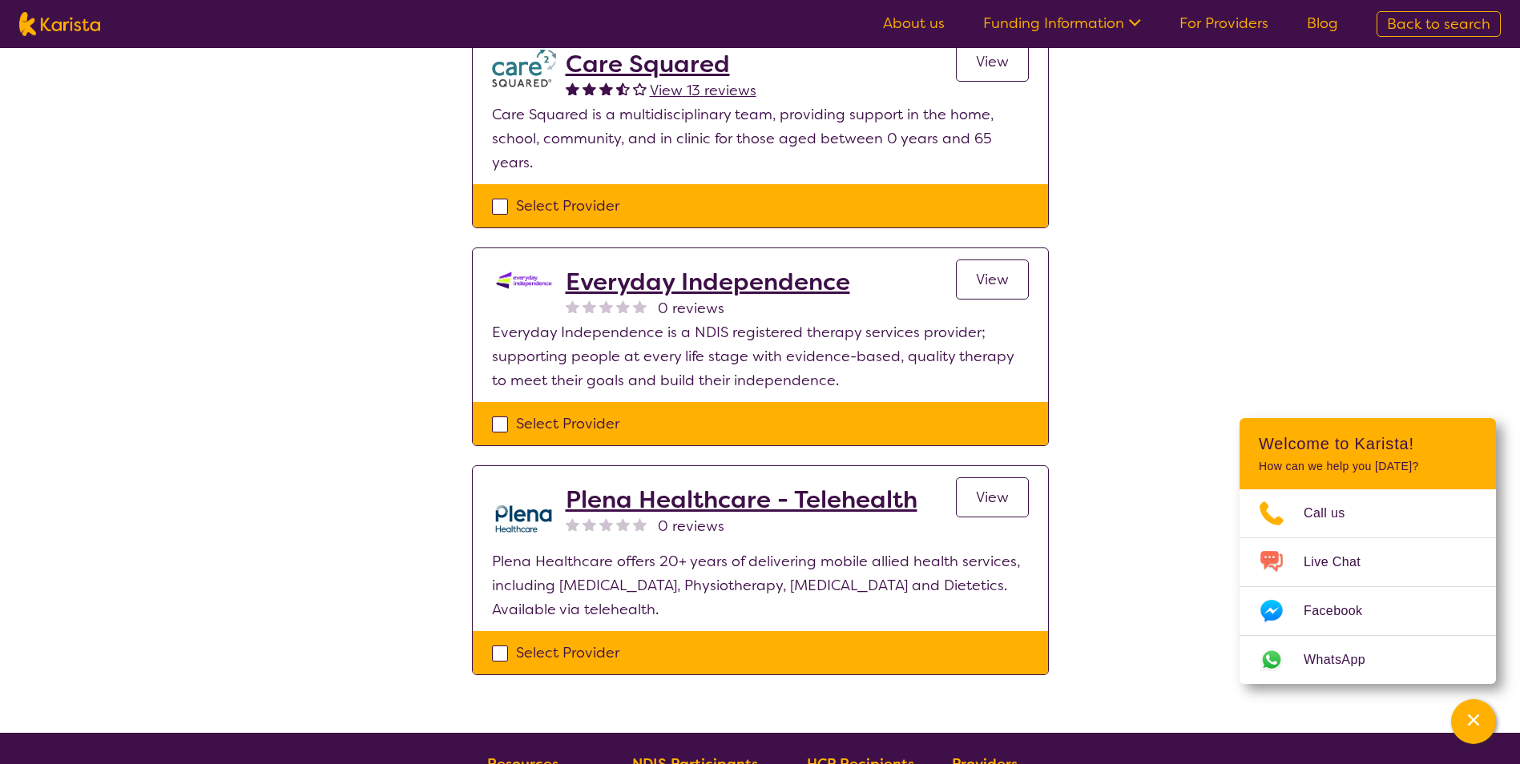
click at [989, 488] on span "View" at bounding box center [992, 497] width 33 height 19
